Goal: Task Accomplishment & Management: Use online tool/utility

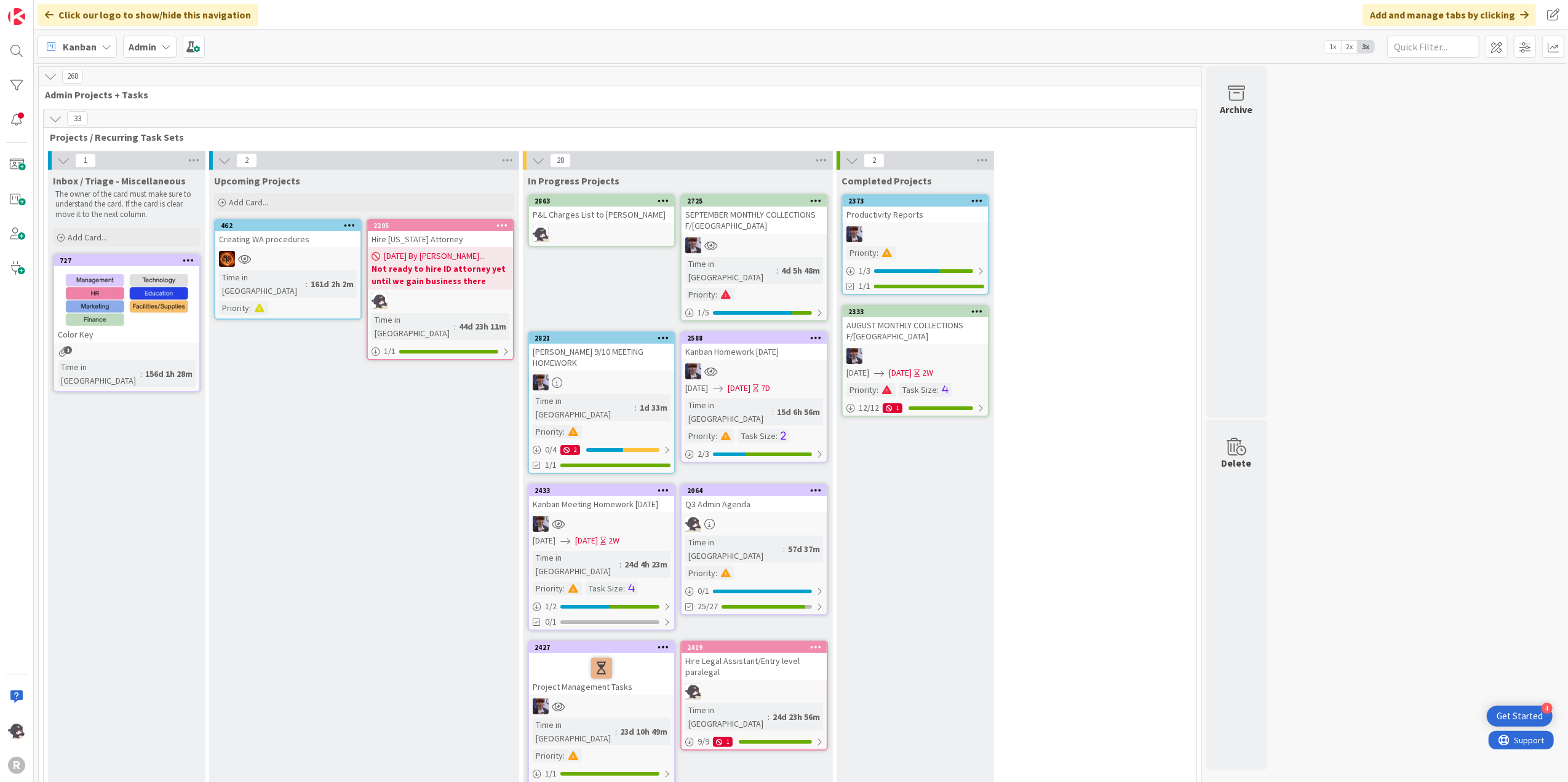
scroll to position [2119, 0]
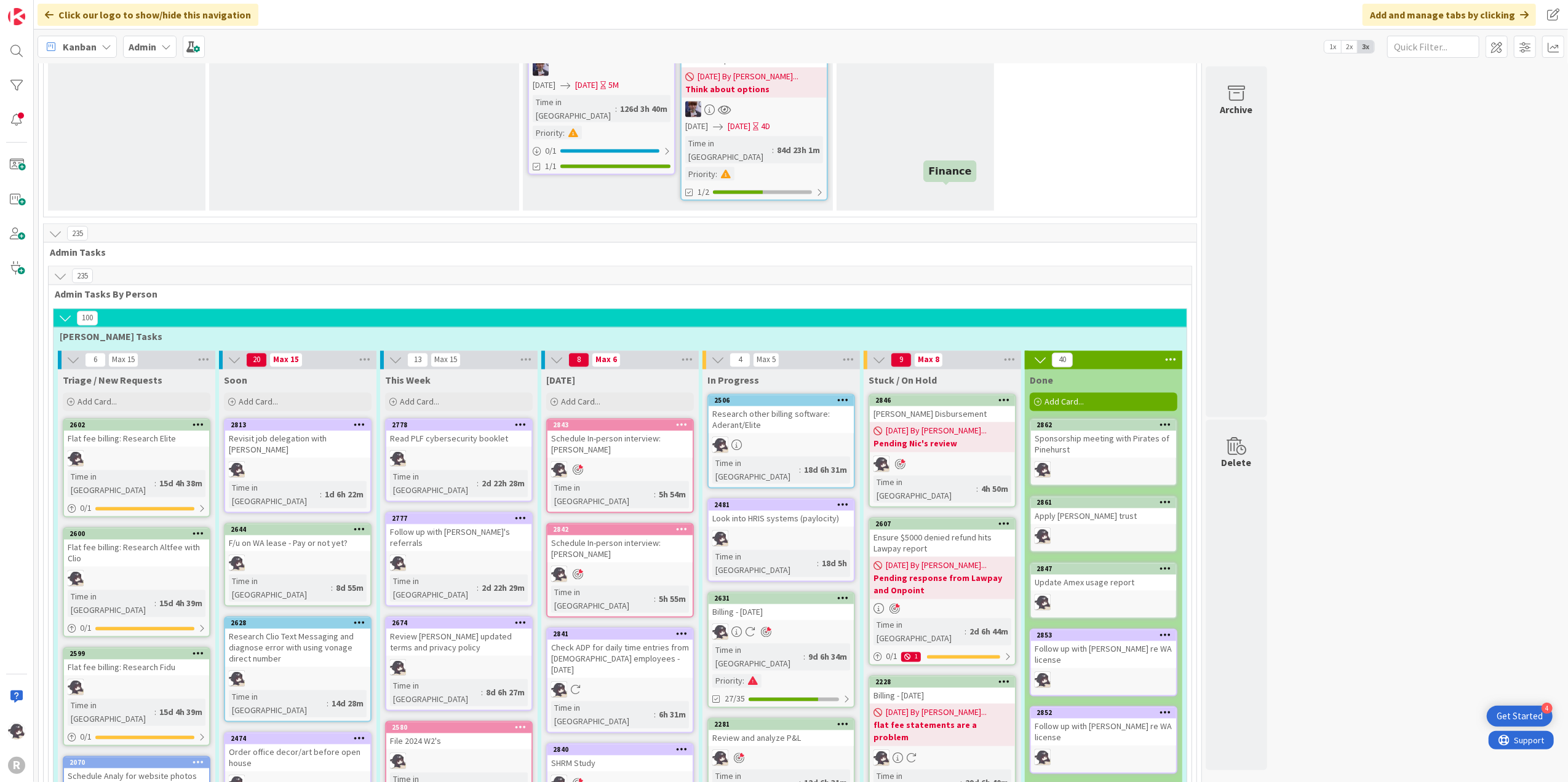
click at [950, 397] on div "2846" at bounding box center [945, 401] width 139 height 8
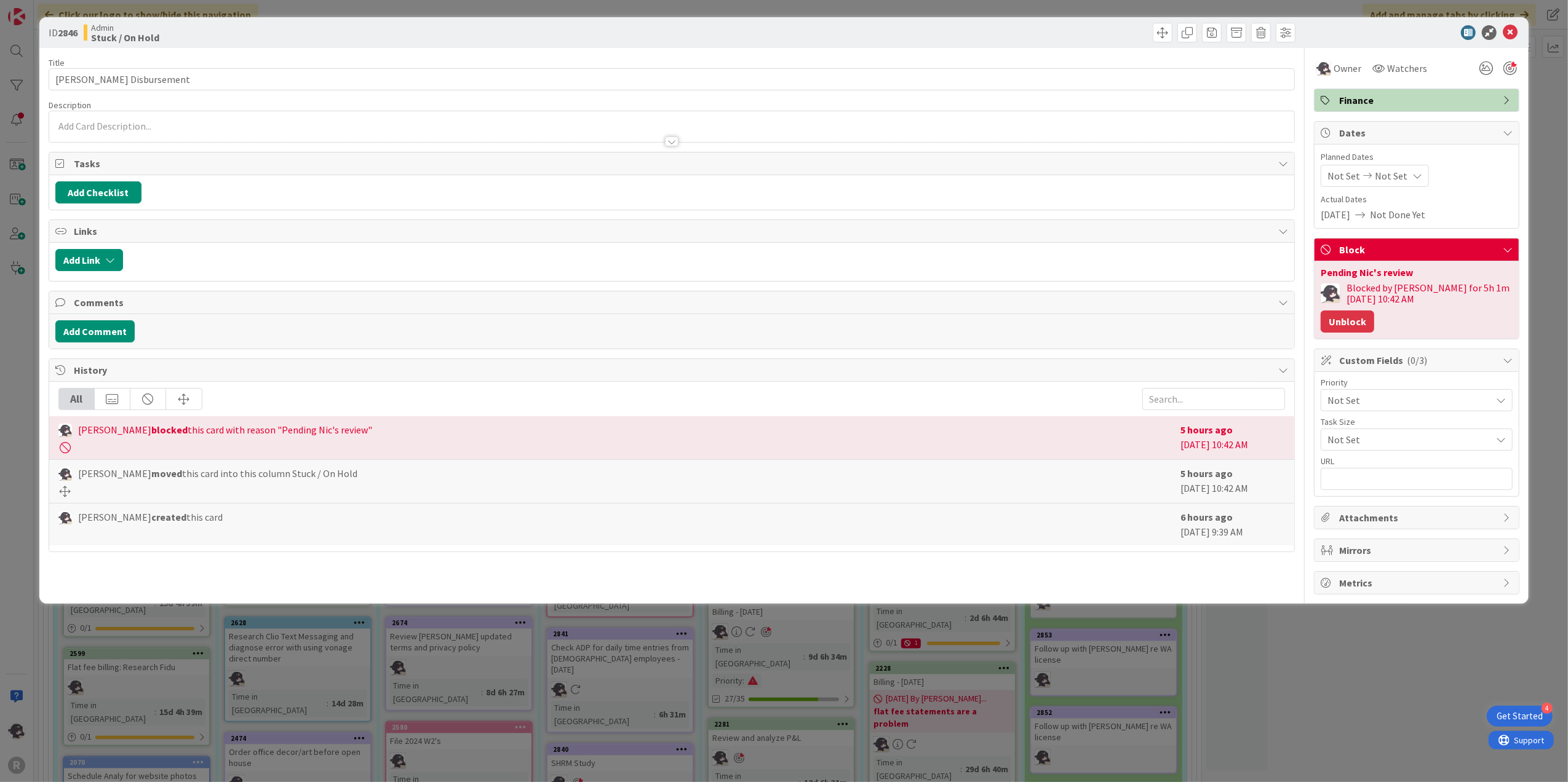
click at [1361, 324] on button "Unblock" at bounding box center [1348, 321] width 54 height 22
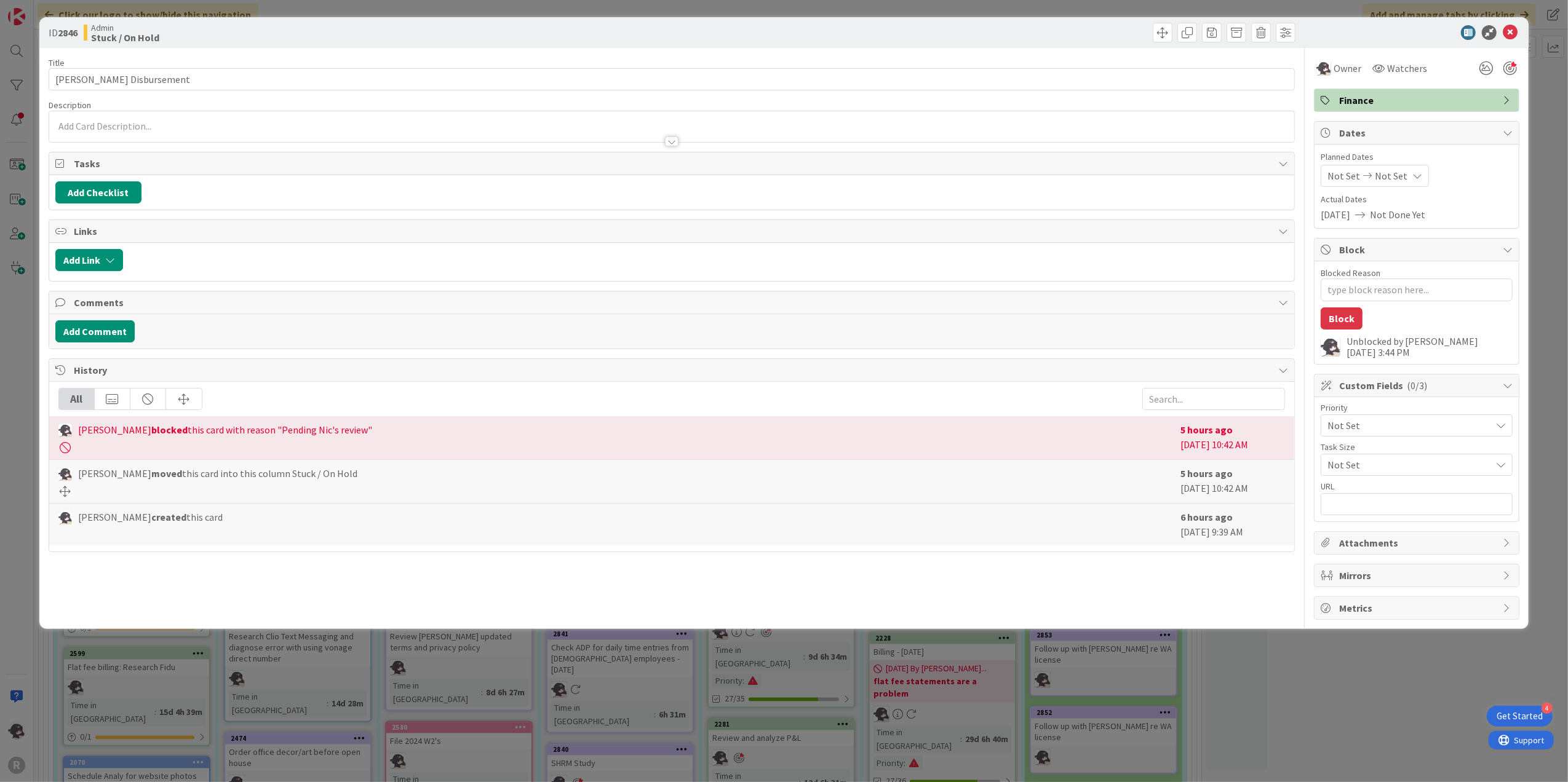
type textarea "x"
click at [1510, 36] on icon at bounding box center [1510, 32] width 15 height 15
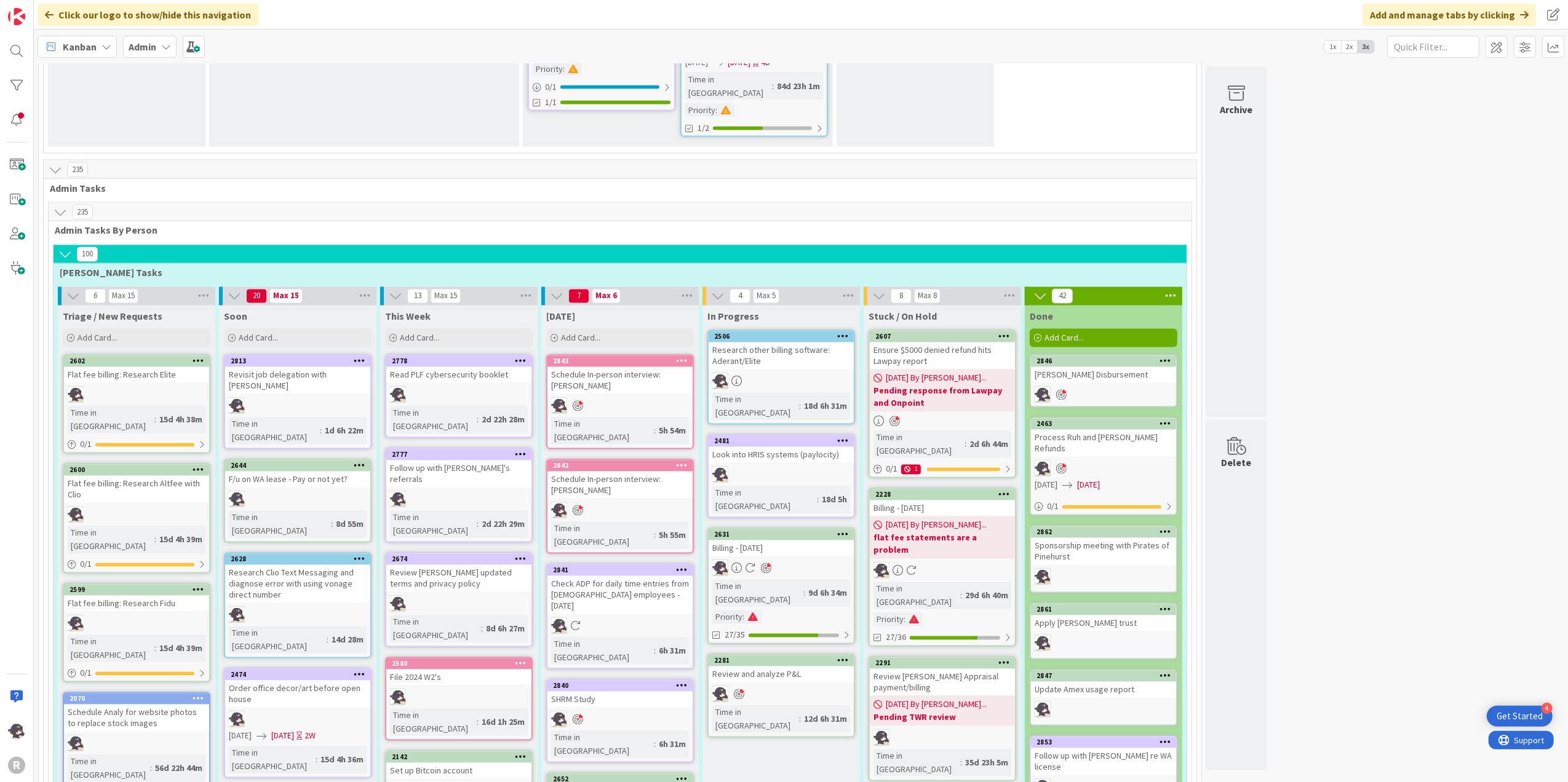
scroll to position [2182, 0]
